Goal: Information Seeking & Learning: Learn about a topic

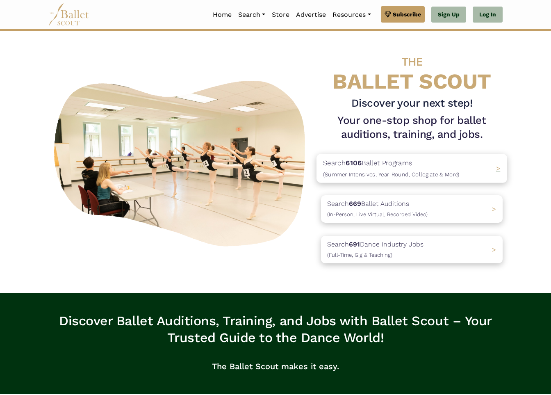
click at [363, 167] on p "Search 6106 Ballet Programs (Summer Intensives, Year-Round, Collegiate & More)" at bounding box center [391, 168] width 136 height 22
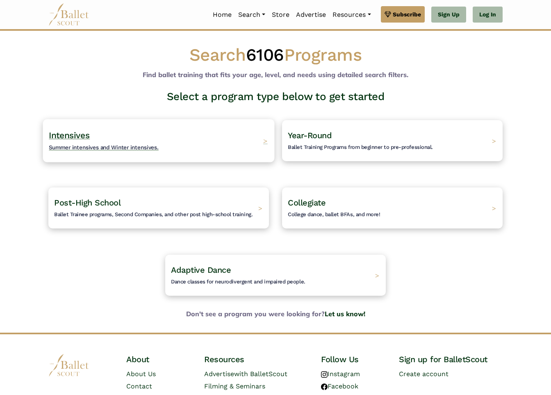
click at [81, 136] on span "Intensives" at bounding box center [69, 135] width 41 height 10
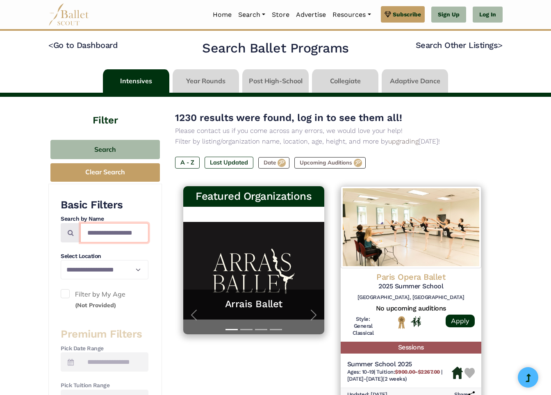
click at [113, 230] on input "Search by names..." at bounding box center [114, 232] width 68 height 19
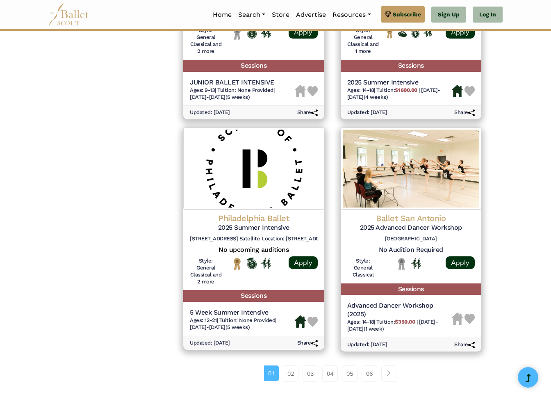
scroll to position [1131, 0]
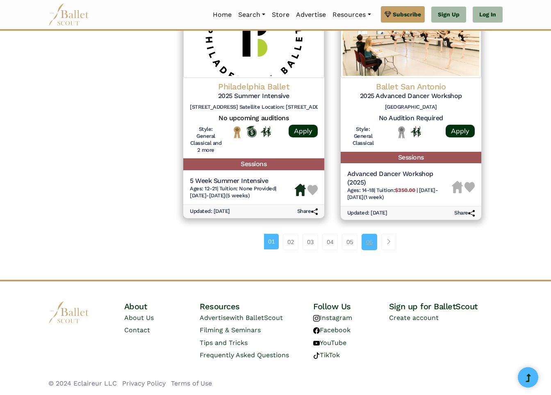
click at [371, 241] on link "06" at bounding box center [369, 242] width 16 height 16
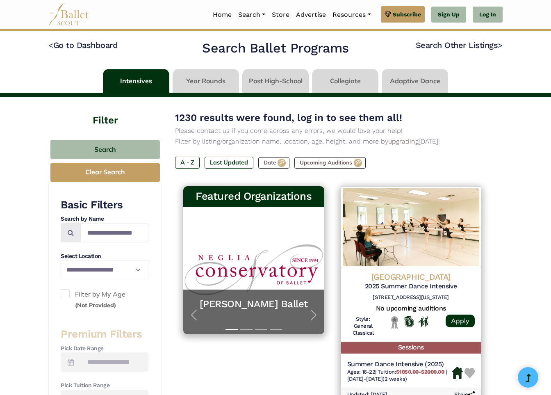
scroll to position [11, 0]
click at [116, 234] on input "Search by names..." at bounding box center [114, 232] width 68 height 19
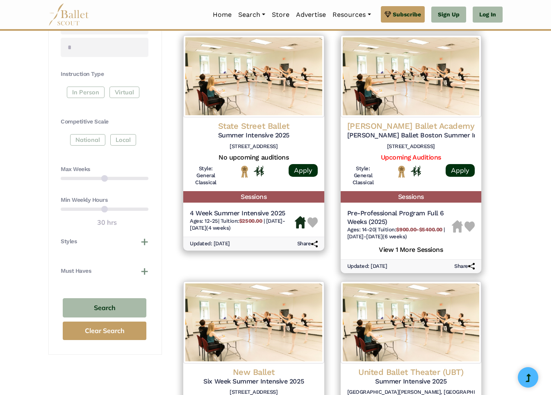
scroll to position [405, 0]
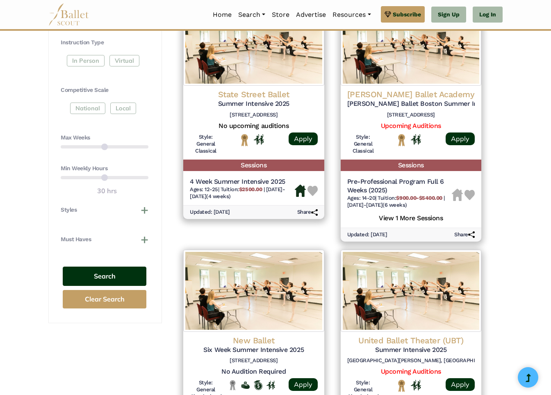
type input "******"
click at [114, 277] on button "Search" at bounding box center [105, 275] width 84 height 19
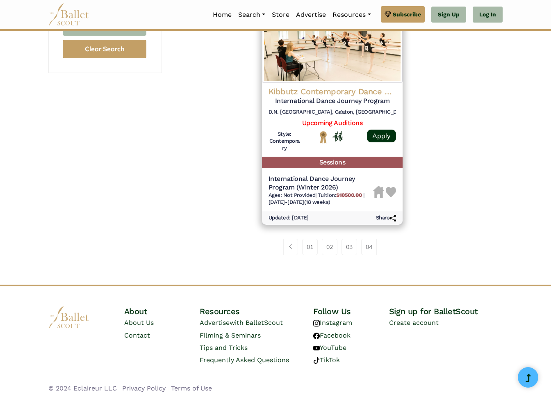
scroll to position [660, 0]
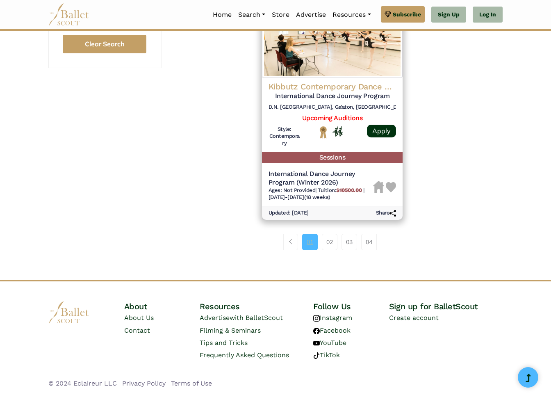
click at [307, 245] on link "01" at bounding box center [310, 242] width 16 height 16
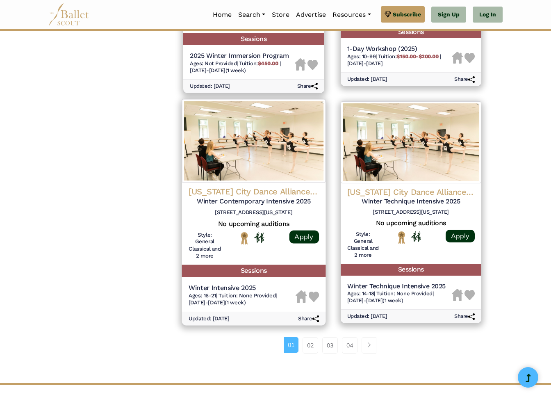
scroll to position [1055, 0]
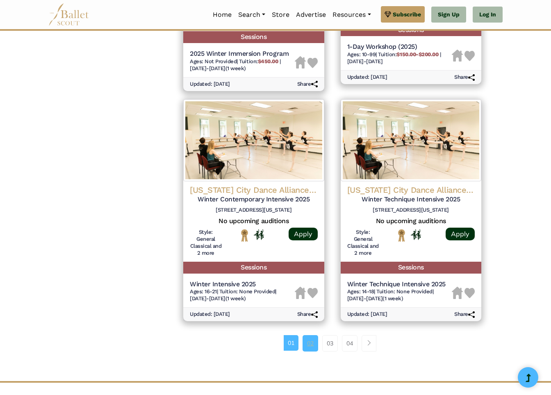
click at [309, 335] on link "02" at bounding box center [310, 343] width 16 height 16
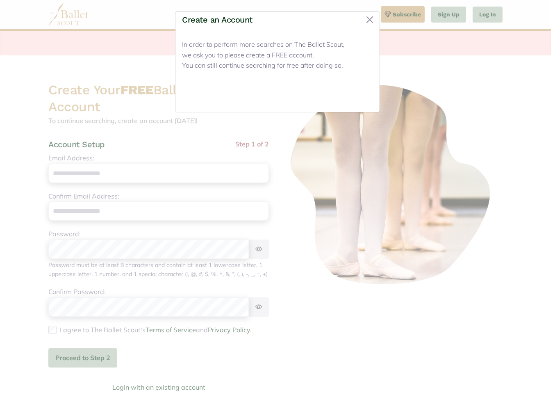
click at [359, 96] on button "Close" at bounding box center [357, 95] width 31 height 19
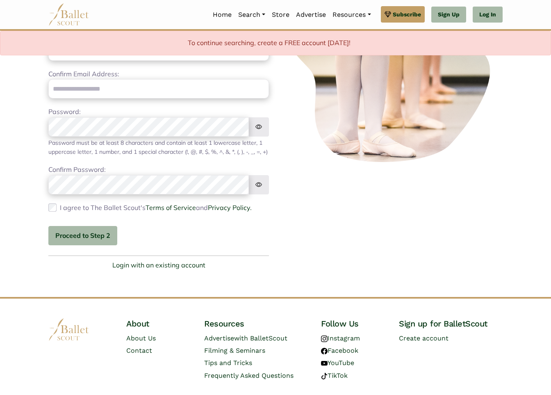
scroll to position [152, 0]
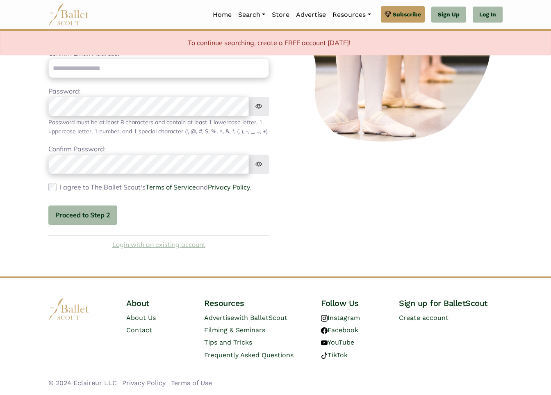
click at [170, 245] on link "Login with an existing account" at bounding box center [158, 244] width 93 height 11
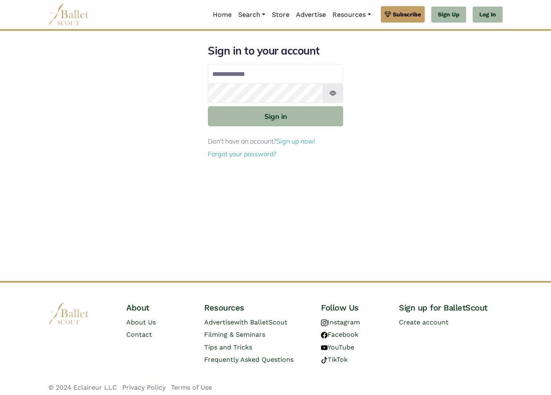
type input "**********"
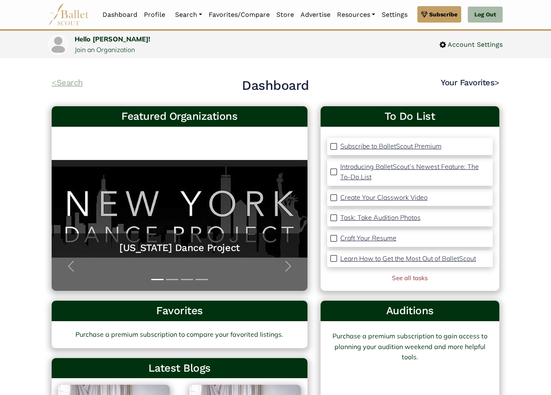
click at [74, 82] on link "< Search" at bounding box center [67, 82] width 31 height 10
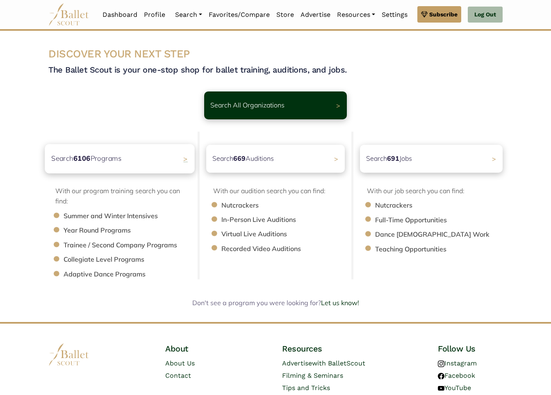
click at [154, 163] on div "Search 6106 Programs >" at bounding box center [120, 158] width 150 height 29
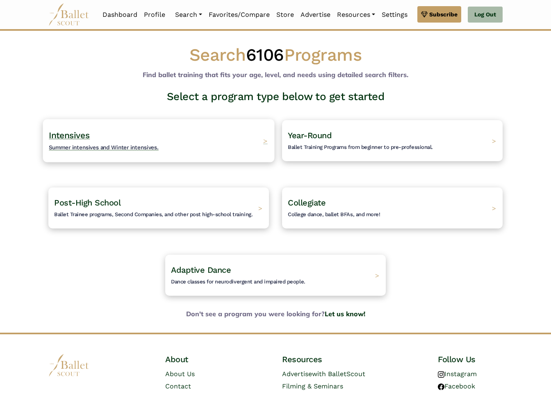
click at [111, 136] on h4 "Intensives Summer intensives and Winter intensives." at bounding box center [104, 140] width 110 height 23
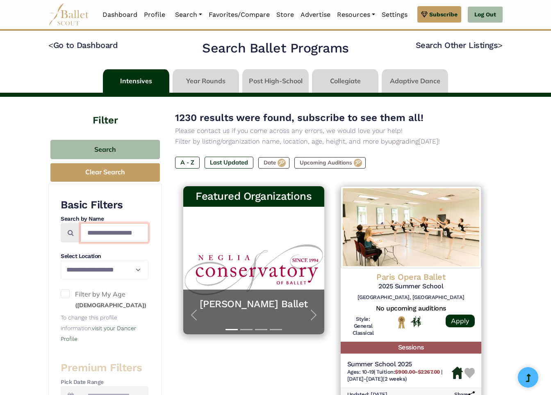
click at [115, 234] on input "Search by names..." at bounding box center [114, 232] width 68 height 19
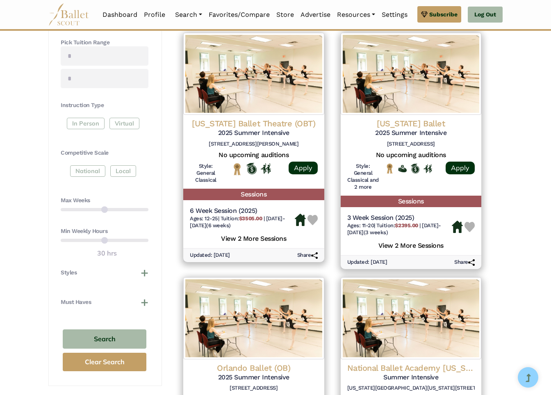
scroll to position [416, 0]
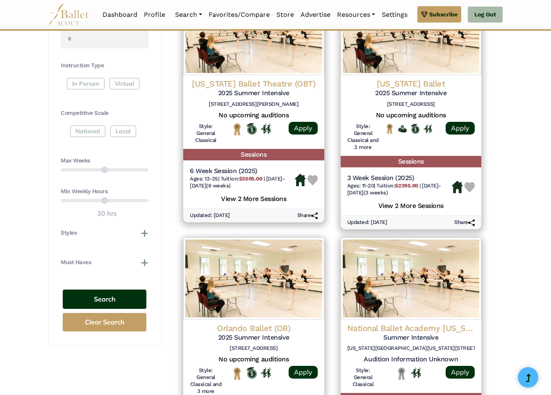
type input "******"
click at [116, 300] on button "Search" at bounding box center [105, 298] width 84 height 19
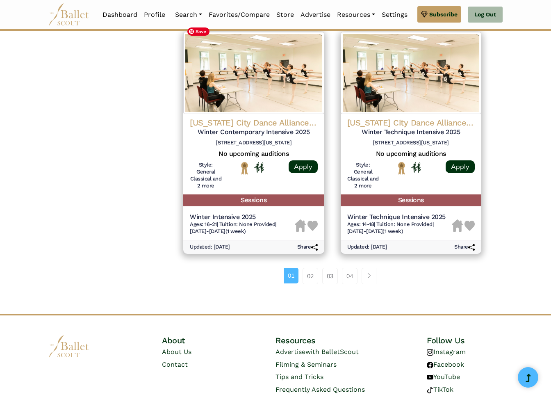
scroll to position [1148, 0]
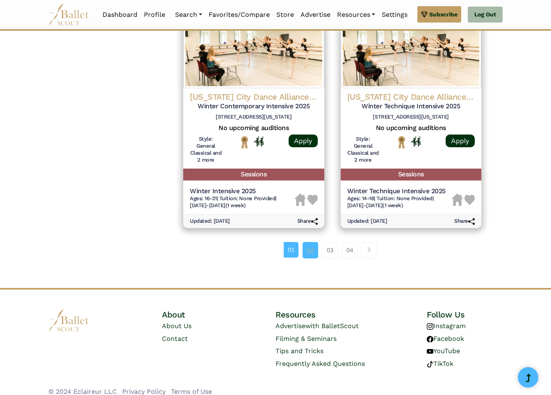
click at [313, 243] on link "02" at bounding box center [310, 250] width 16 height 16
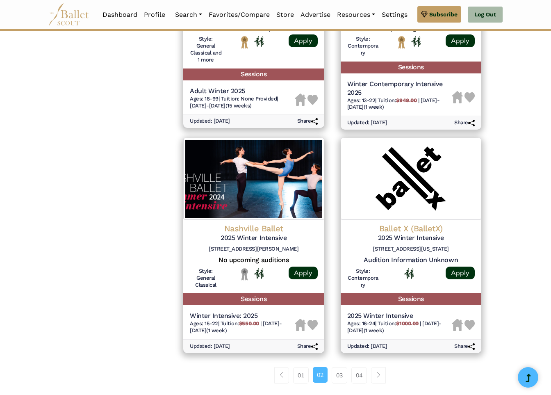
scroll to position [986, 0]
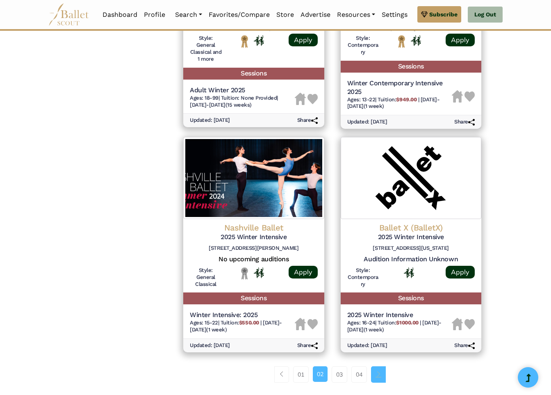
click at [379, 375] on span "Page navigation example" at bounding box center [378, 374] width 6 height 6
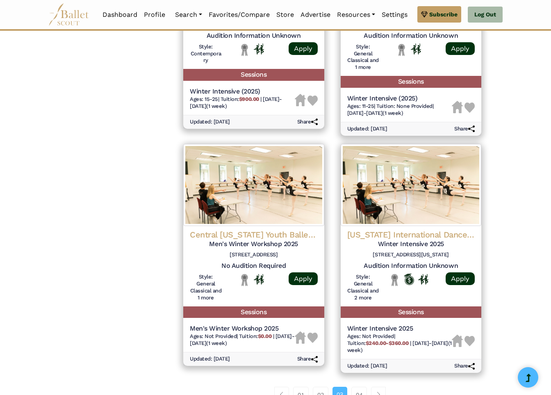
scroll to position [967, 0]
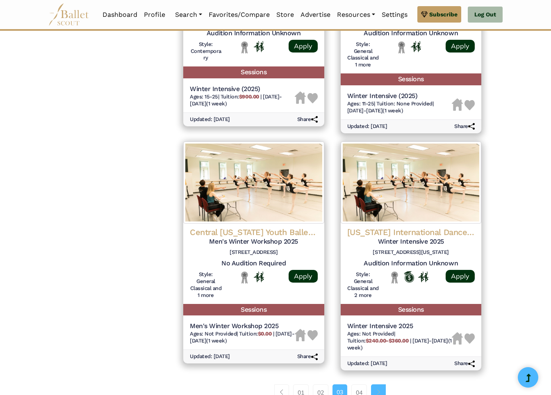
click at [379, 389] on span "Page navigation example" at bounding box center [378, 392] width 6 height 6
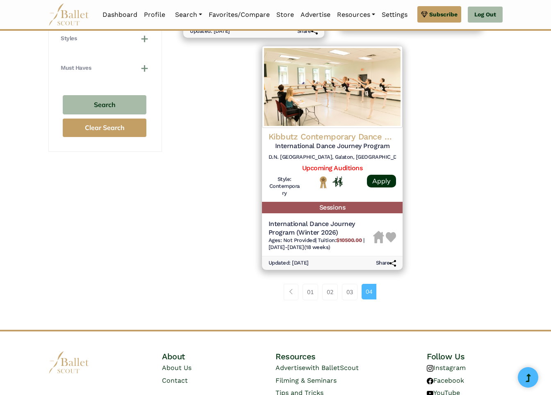
scroll to position [660, 0]
